Goal: Check status

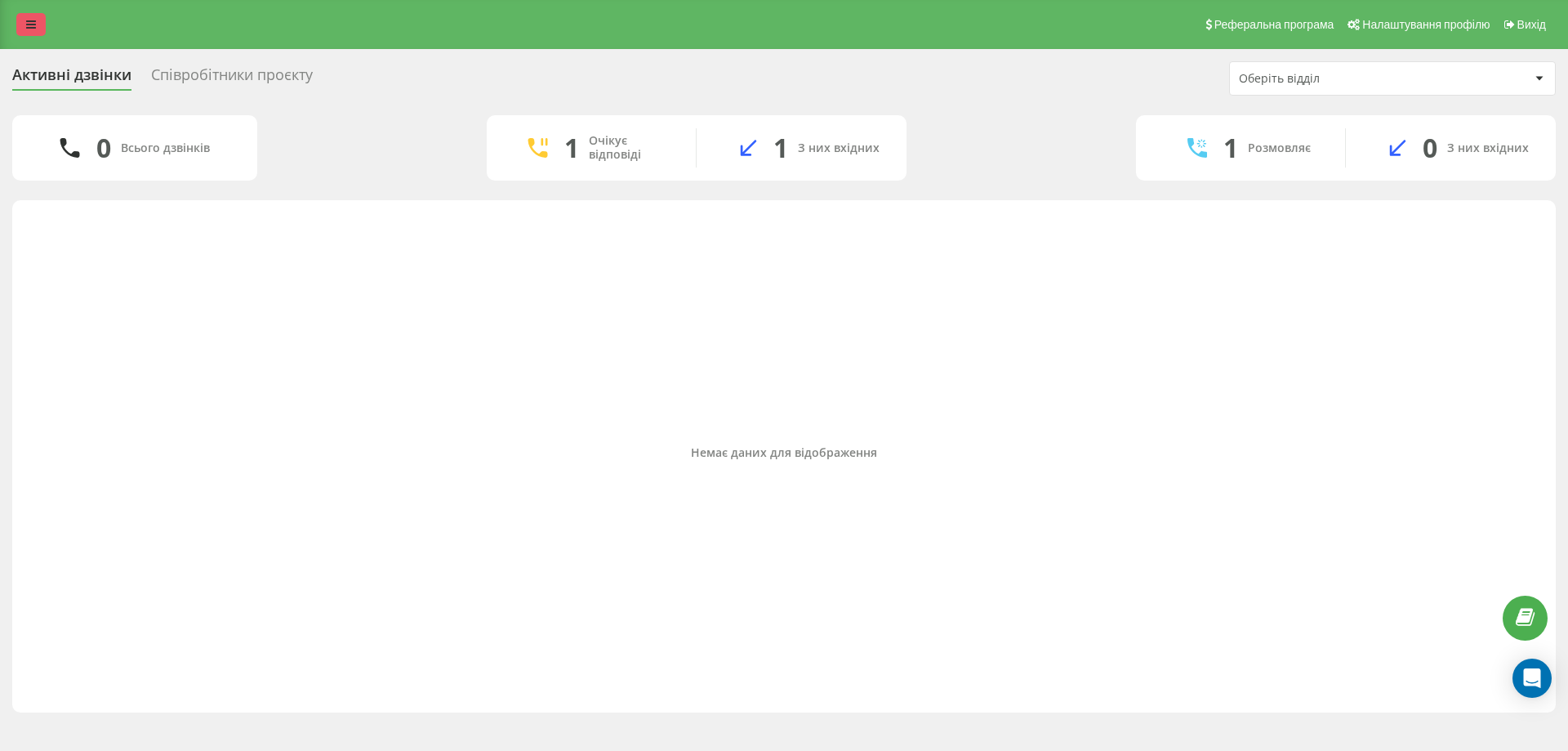
click at [21, 27] on link at bounding box center [31, 23] width 30 height 23
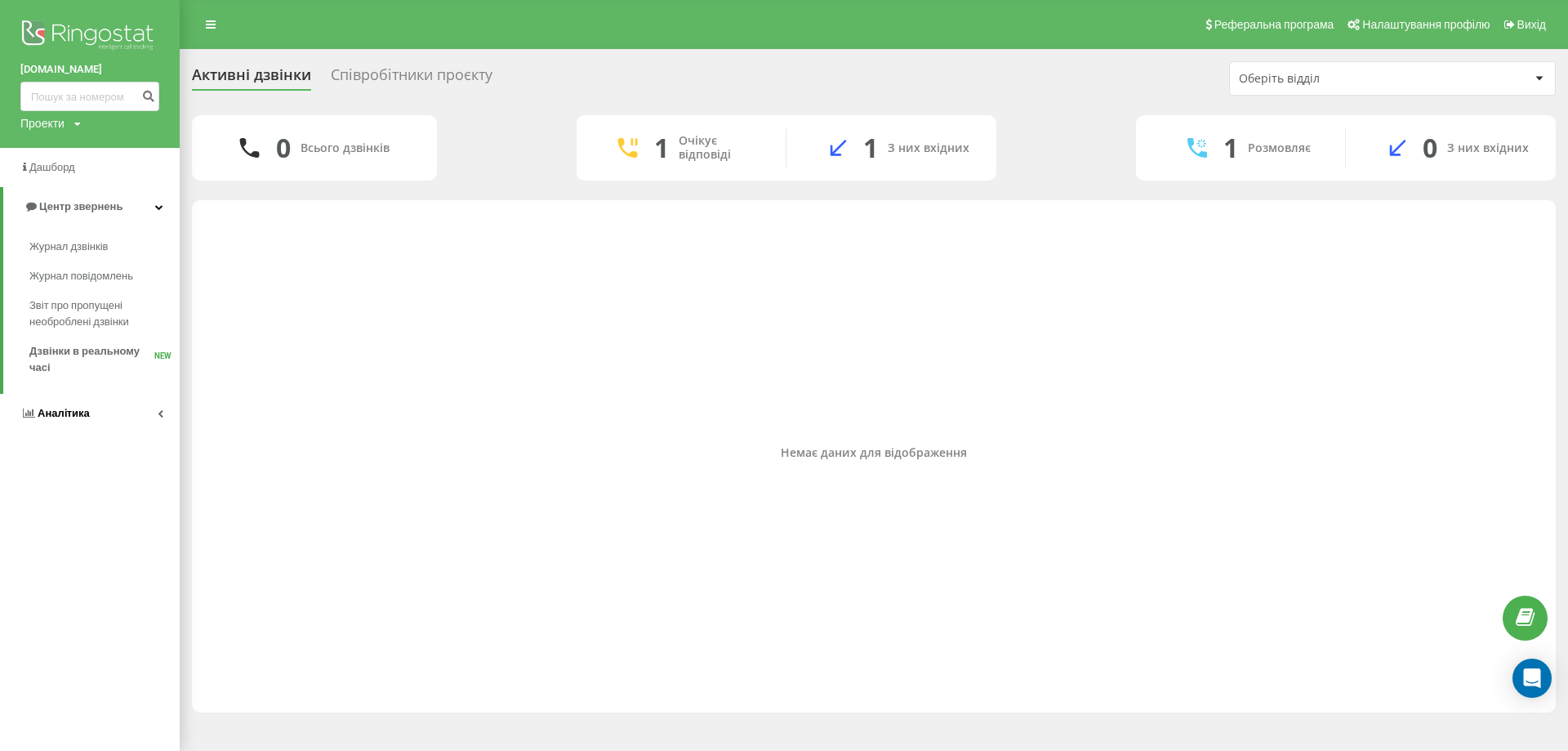
click at [131, 406] on link "Аналiтика" at bounding box center [89, 413] width 180 height 39
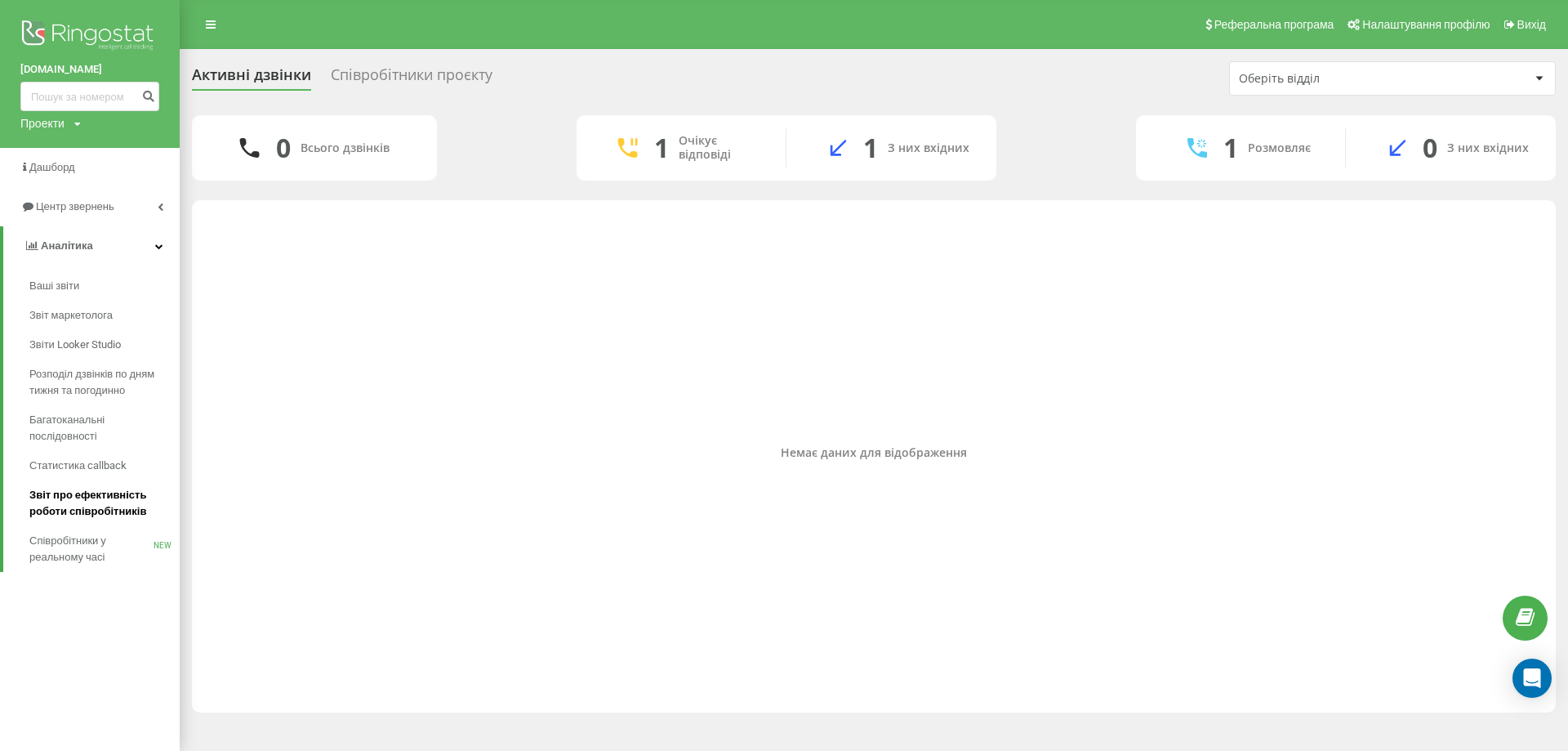
click at [125, 506] on span "Звіт про ефективність роботи співробітників" at bounding box center [100, 503] width 142 height 33
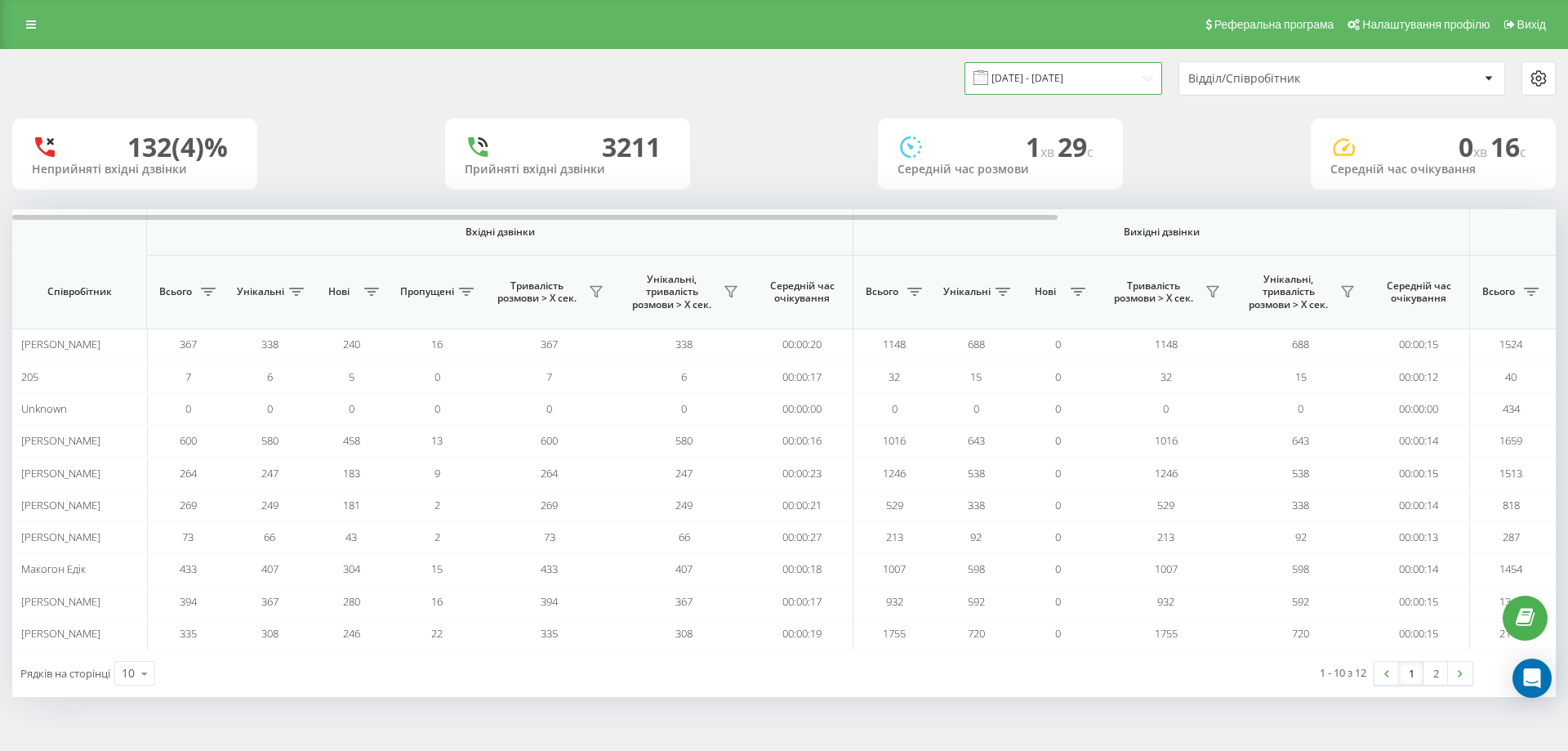
click at [1101, 81] on input "[DATE] - [DATE]" at bounding box center [1063, 78] width 198 height 32
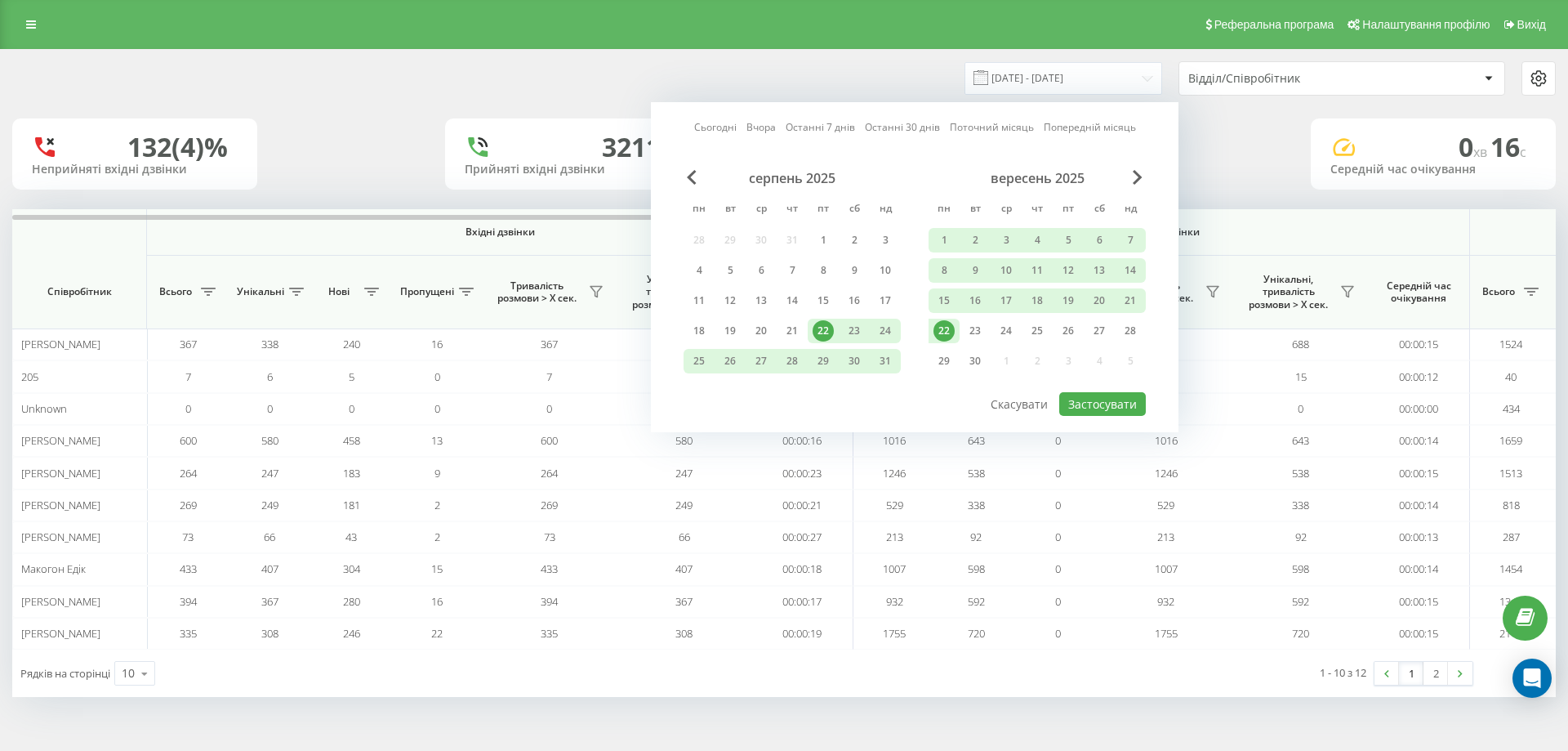
click at [952, 331] on div "22" at bounding box center [945, 332] width 22 height 22
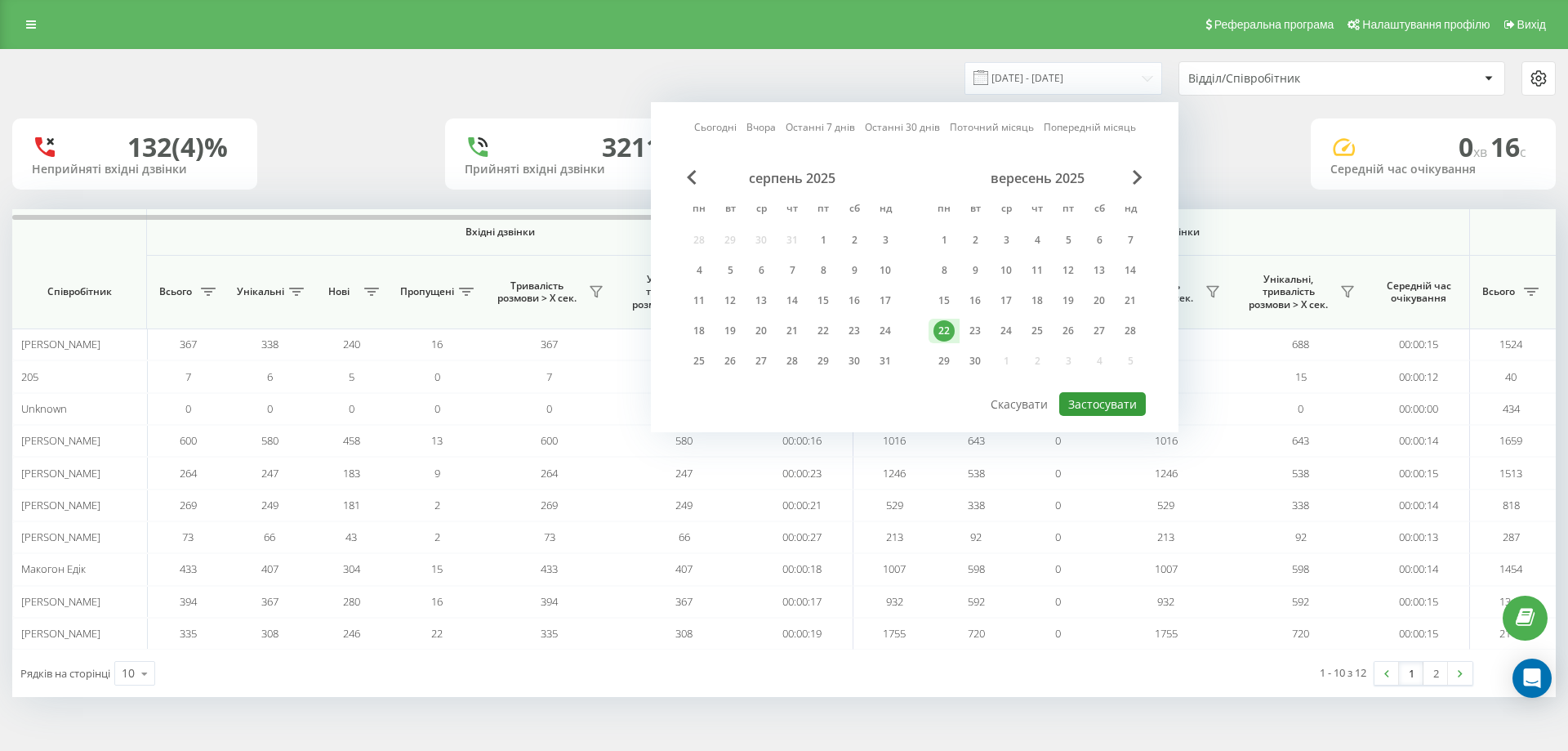
click at [1085, 401] on button "Застосувати" at bounding box center [1103, 404] width 87 height 23
type input "[DATE] - [DATE]"
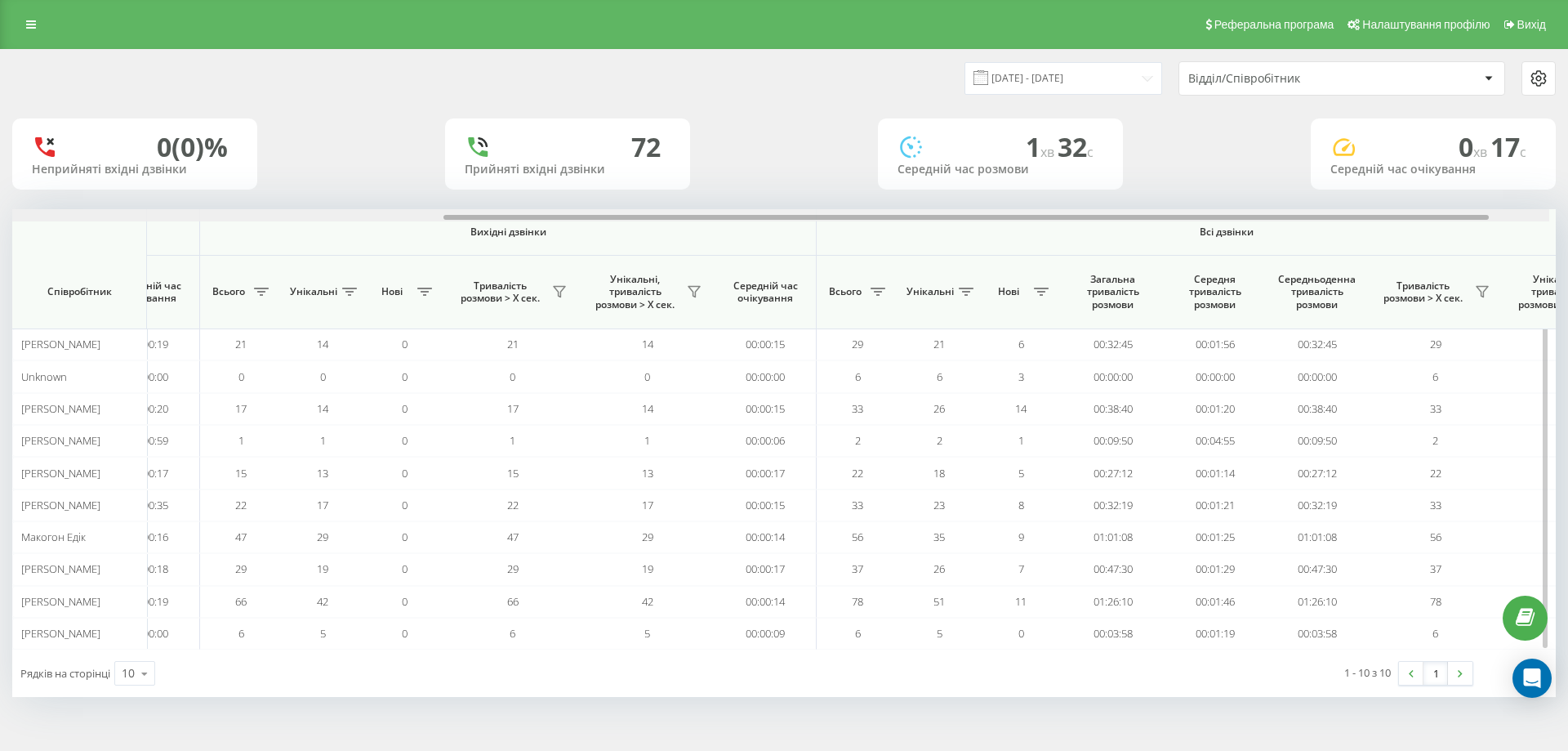
scroll to position [0, 735]
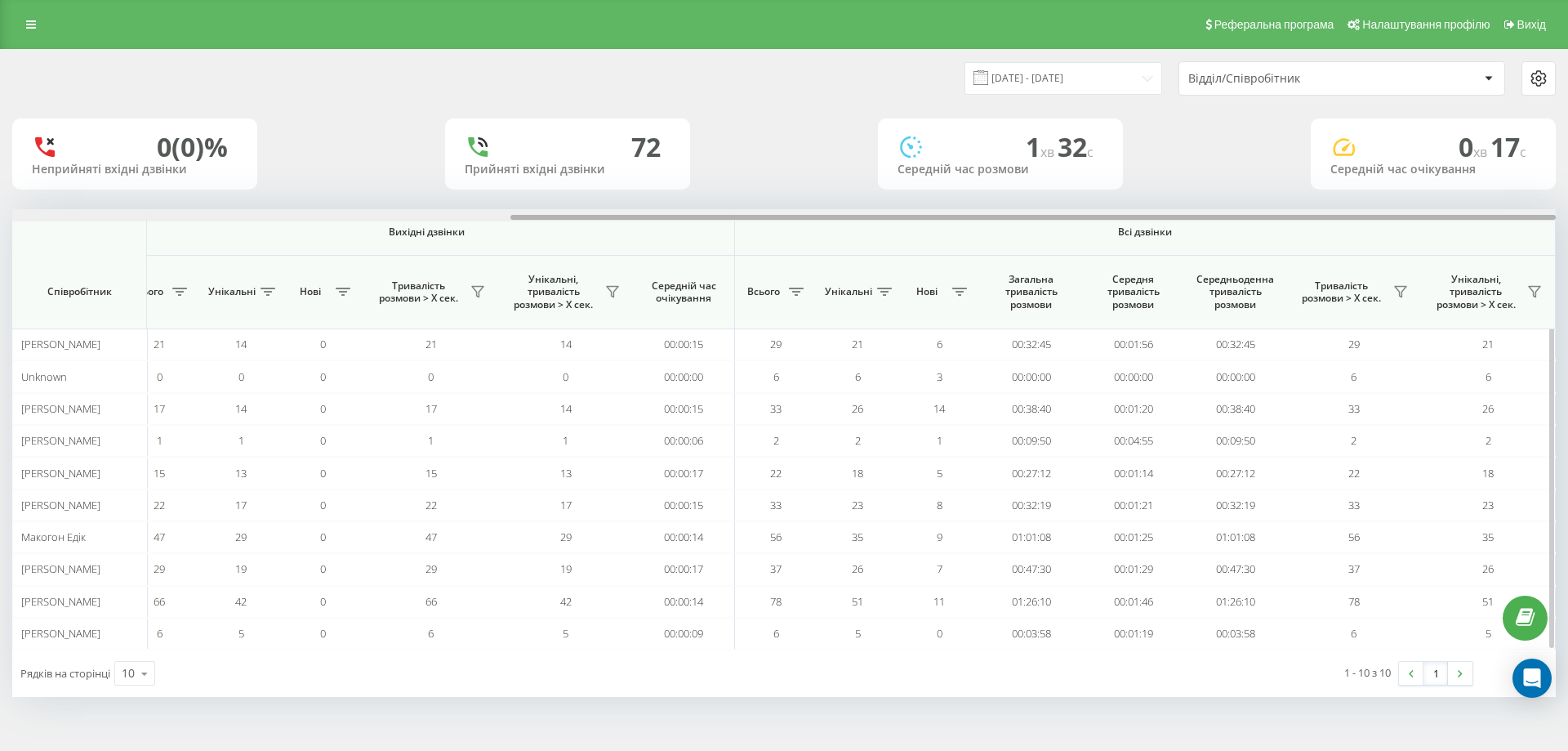
drag, startPoint x: 586, startPoint y: 218, endPoint x: 1165, endPoint y: 222, distance: 579.0
click at [1165, 222] on div "Вхідні дзвінки Вихідні дзвінки Всі дзвінки Співробітник Всього Унікальні Нові П…" at bounding box center [784, 429] width 1544 height 440
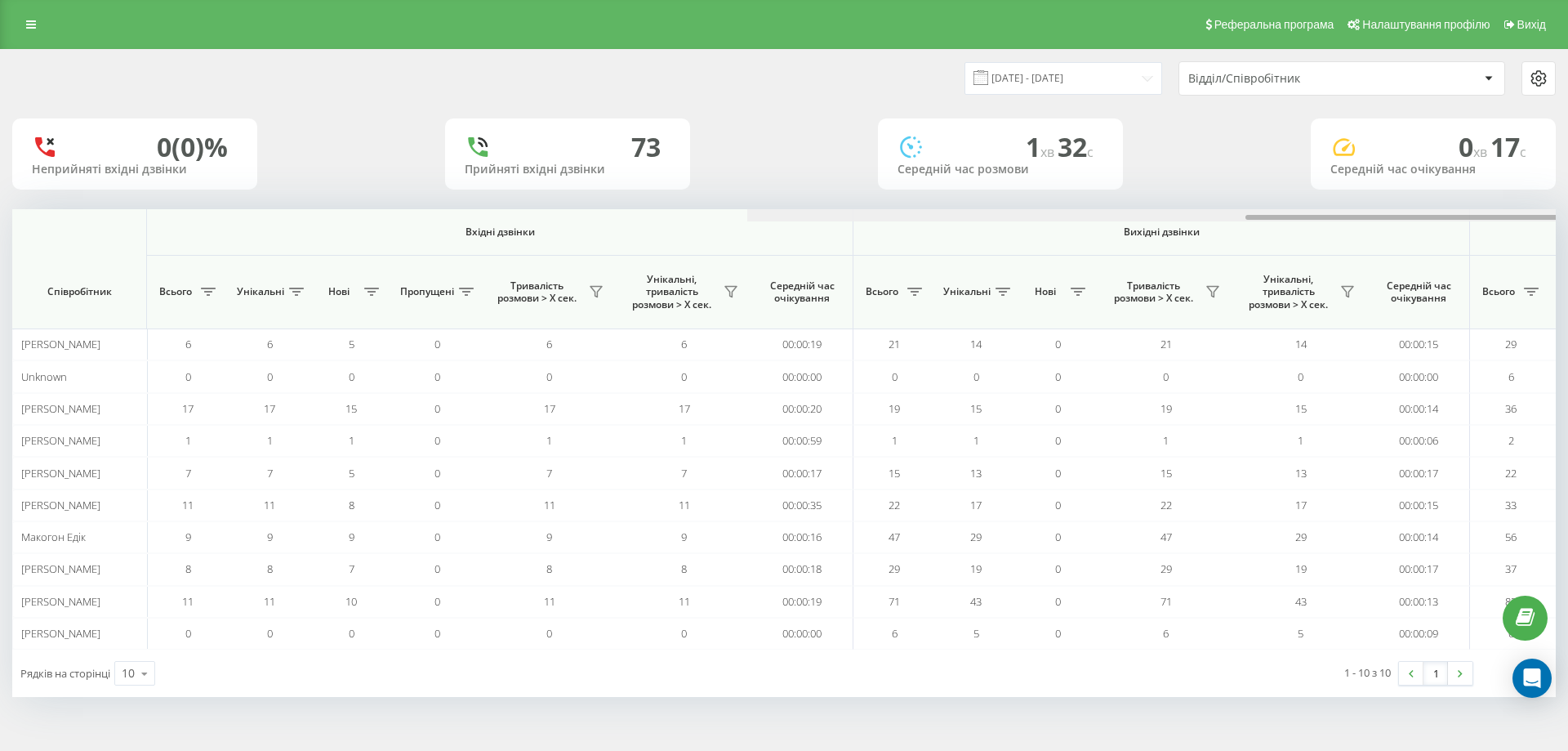
scroll to position [0, 735]
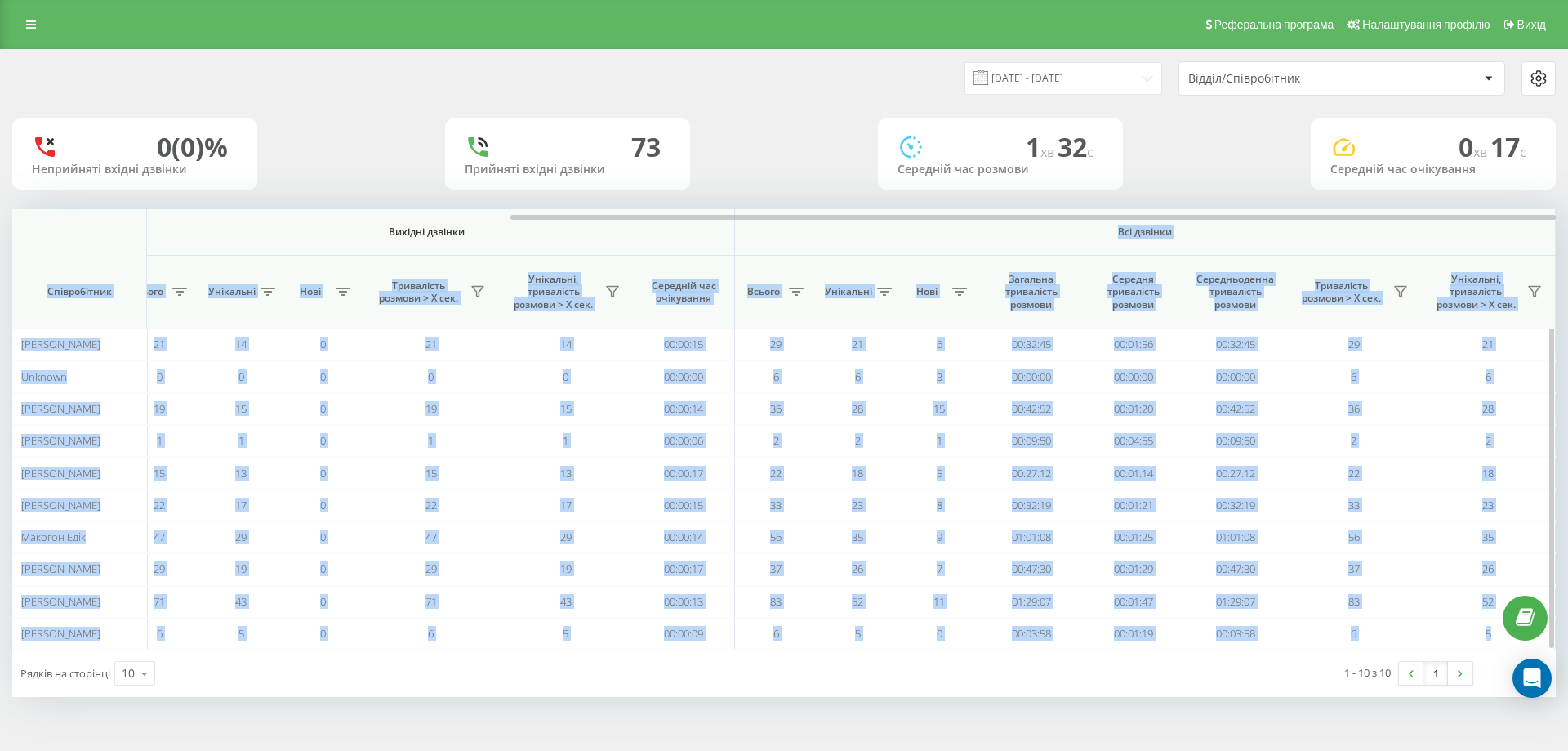
drag, startPoint x: 649, startPoint y: 213, endPoint x: 896, endPoint y: 222, distance: 247.2
click at [896, 222] on div "Вхідні дзвінки Вихідні дзвінки Всі дзвінки Співробітник Всього Унікальні Нові П…" at bounding box center [784, 429] width 1544 height 440
click at [829, 192] on div "22.09.2025 - 22.09.2025 Відділ/Співробітник 0 (0)% Неприйняті вхідні дзвінки 73…" at bounding box center [784, 373] width 1544 height 647
